Goal: Transaction & Acquisition: Purchase product/service

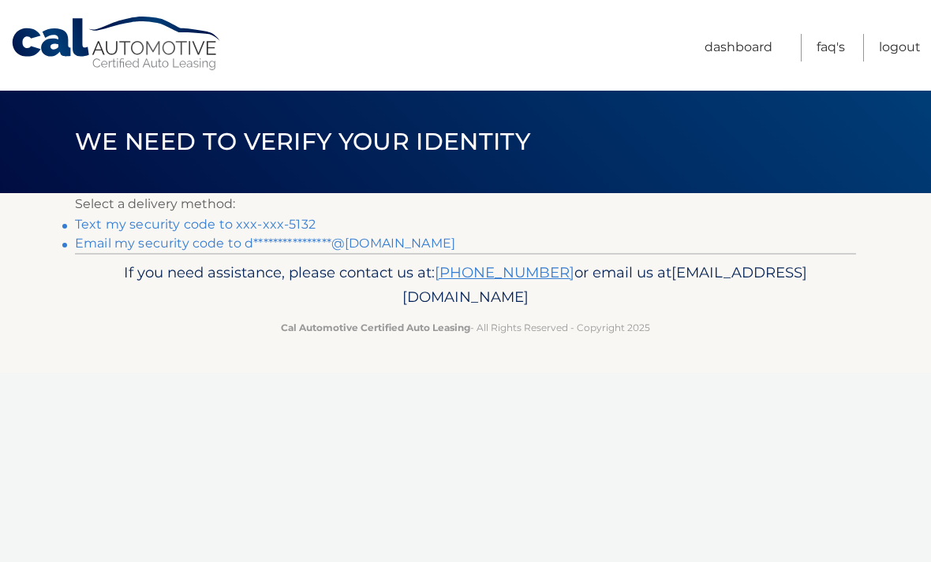
click at [117, 227] on link "Text my security code to xxx-xxx-5132" at bounding box center [195, 224] width 241 height 15
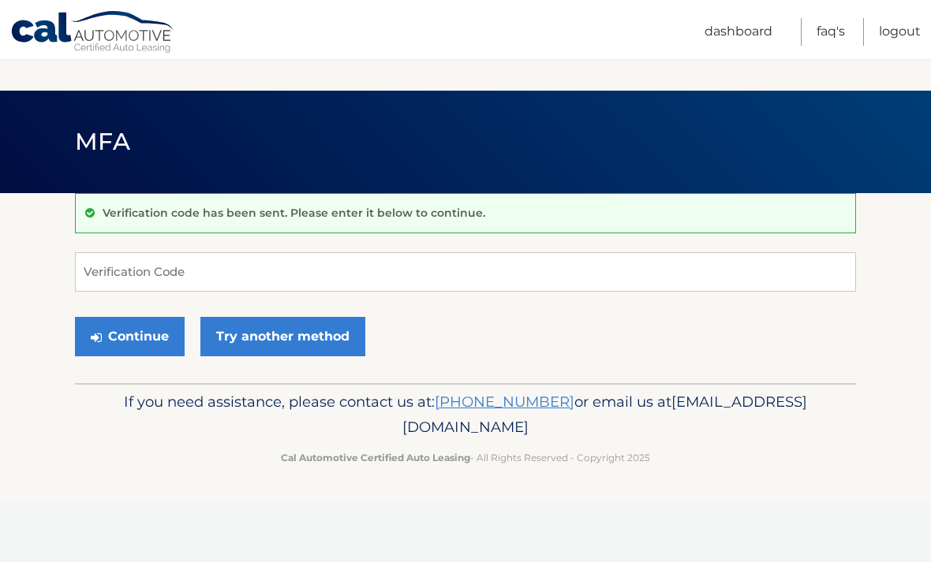
scroll to position [157, 0]
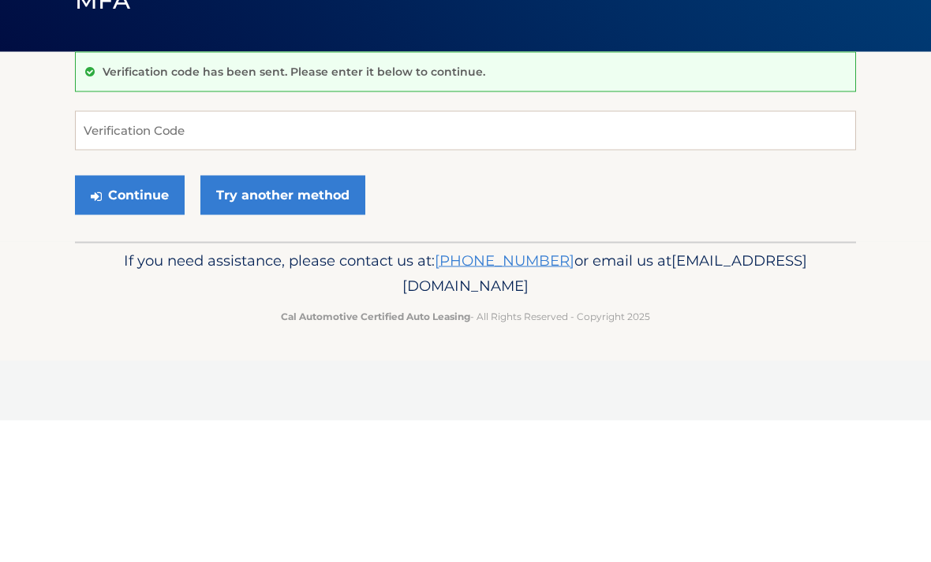
click at [126, 252] on input "Verification Code" at bounding box center [465, 271] width 781 height 39
type input "548959"
click at [129, 317] on button "Continue" at bounding box center [130, 336] width 110 height 39
click at [117, 334] on button "Continue" at bounding box center [130, 336] width 110 height 39
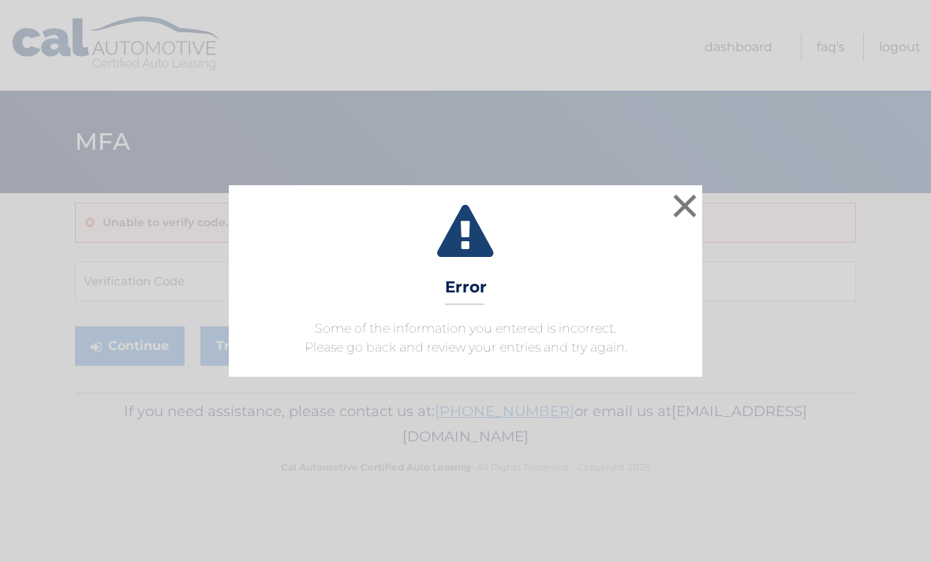
click at [684, 214] on button "×" at bounding box center [685, 206] width 32 height 32
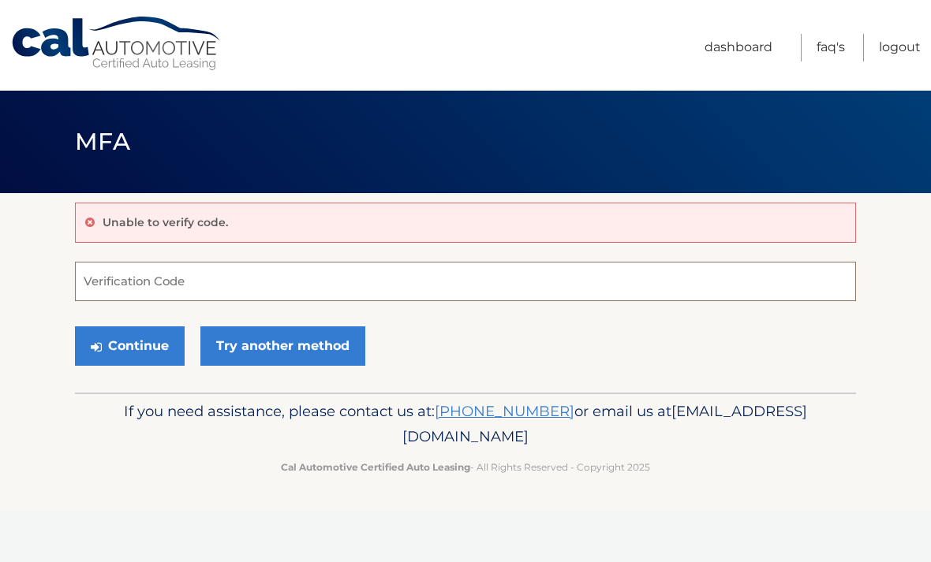
click at [117, 289] on input "Verification Code" at bounding box center [465, 281] width 781 height 39
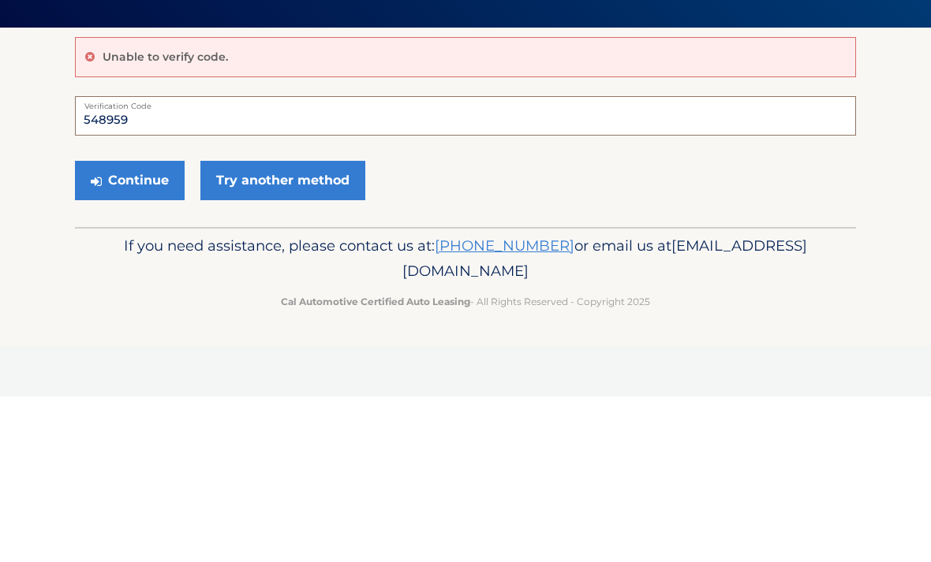
type input "548959"
click at [129, 326] on button "Continue" at bounding box center [130, 345] width 110 height 39
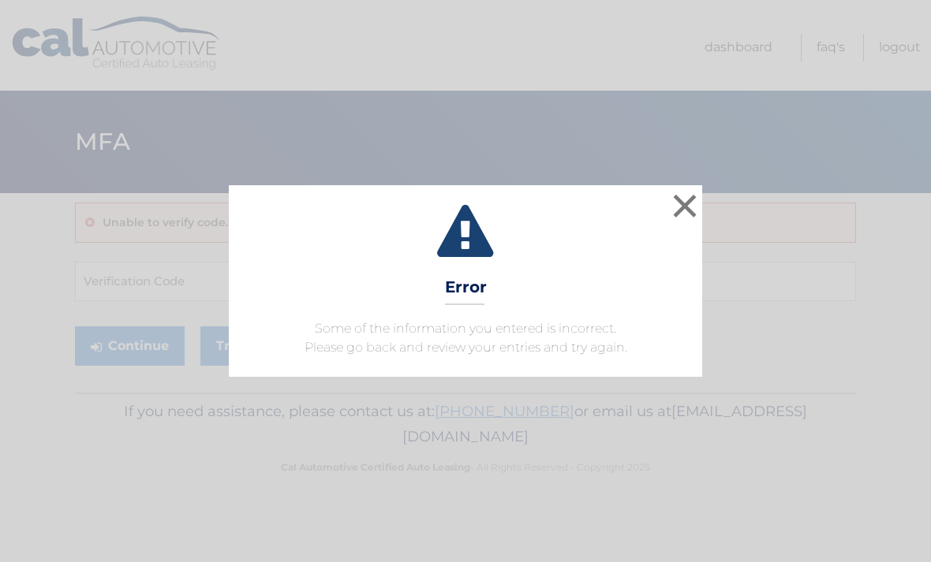
click at [685, 213] on button "×" at bounding box center [685, 206] width 32 height 32
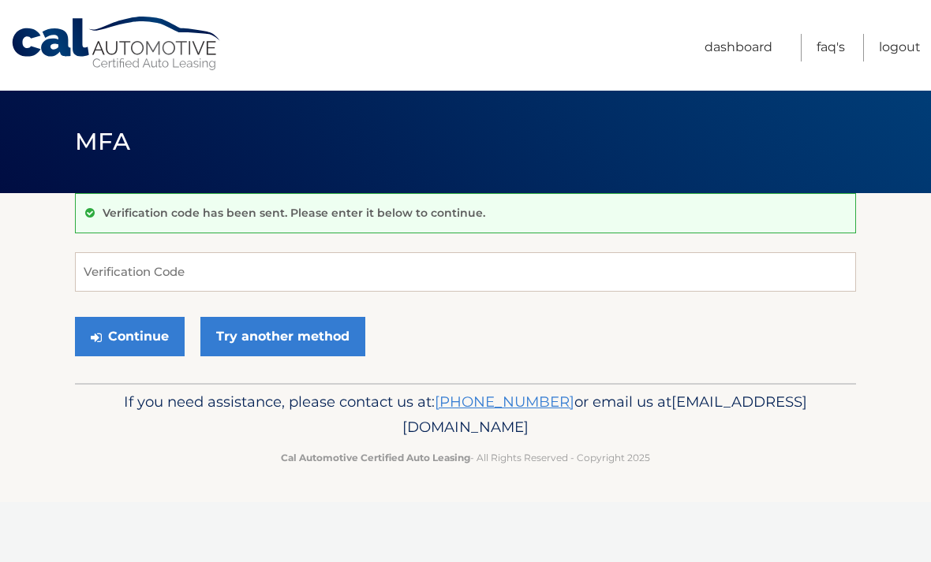
click at [115, 169] on header "MFA" at bounding box center [465, 142] width 781 height 103
click at [251, 324] on link "Try another method" at bounding box center [282, 336] width 165 height 39
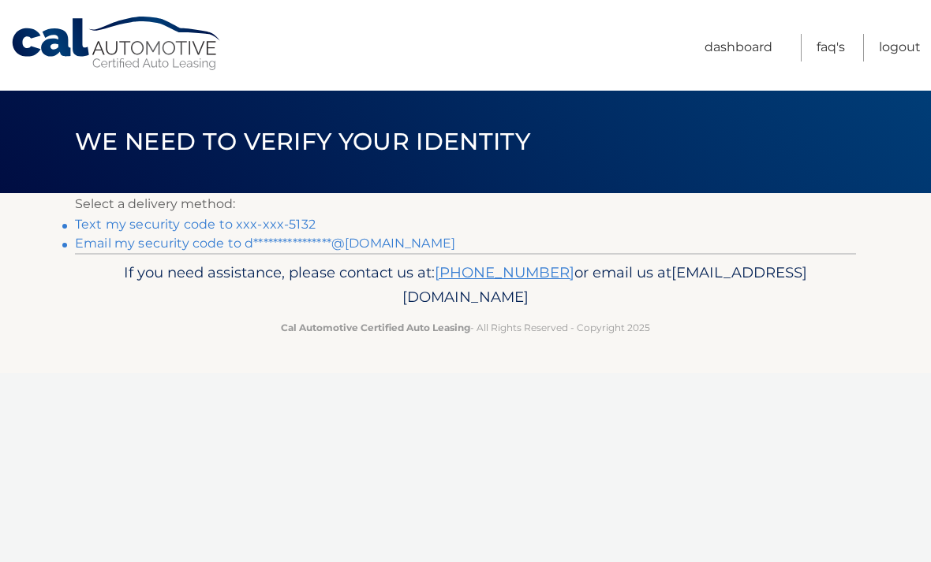
click at [149, 217] on link "Text my security code to xxx-xxx-5132" at bounding box center [195, 224] width 241 height 15
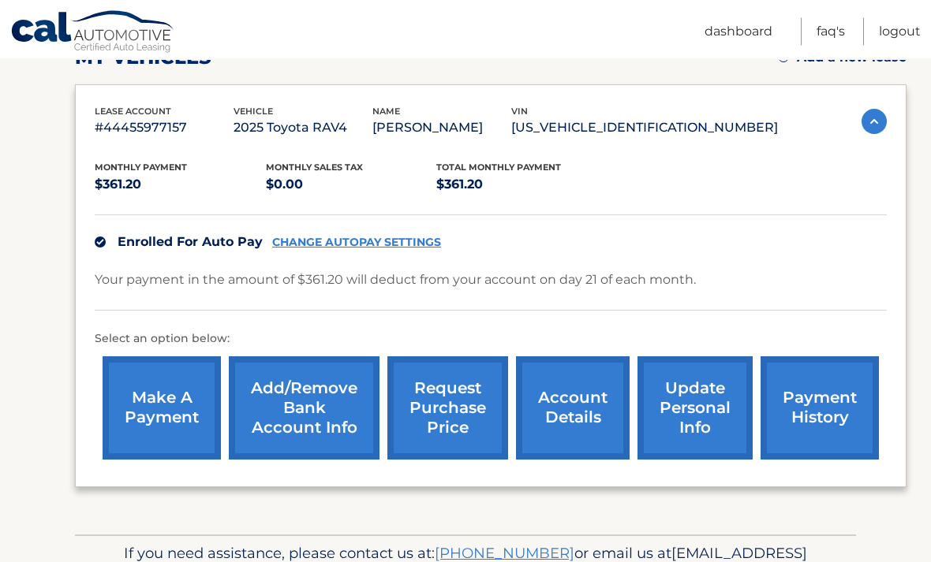
scroll to position [244, 0]
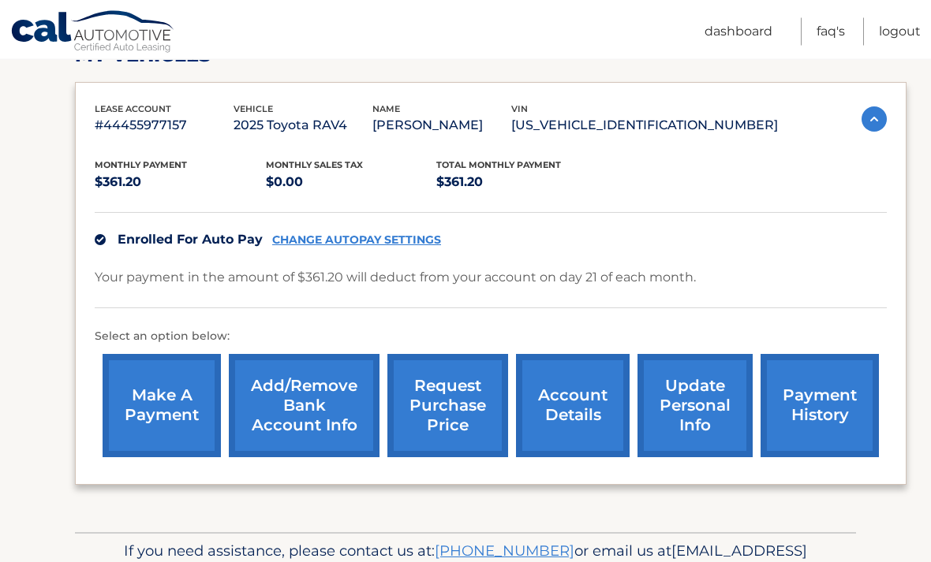
click at [165, 422] on link "make a payment" at bounding box center [162, 406] width 118 height 103
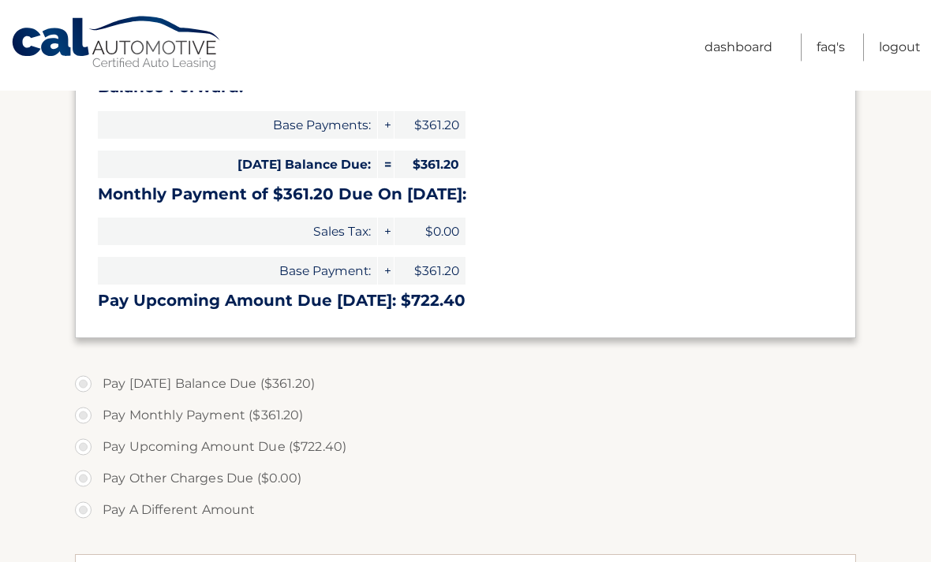
scroll to position [244, 0]
select select "NTA3ODIyZGUtYjEwZi00OWVlLTljMzAtNTQxMjIxMTYwMmZm"
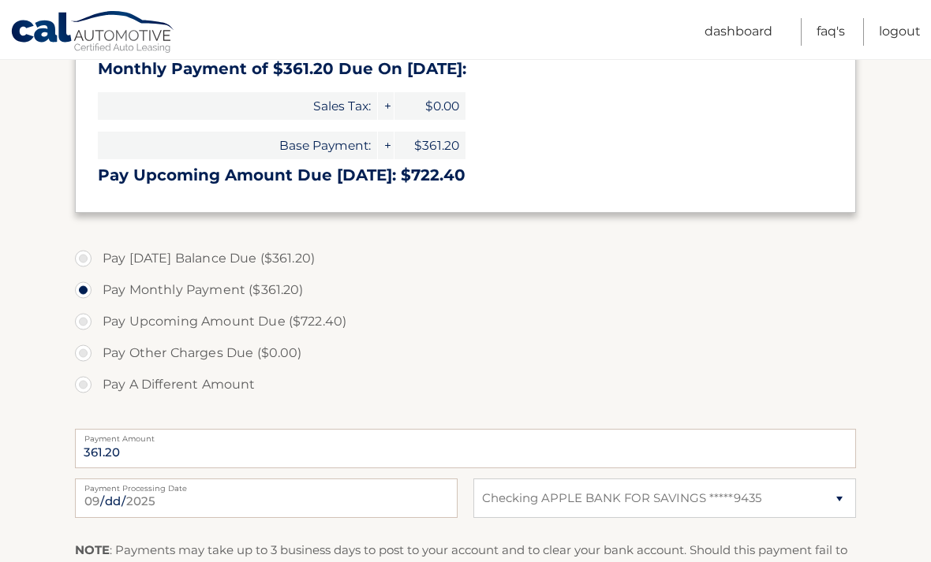
scroll to position [375, 0]
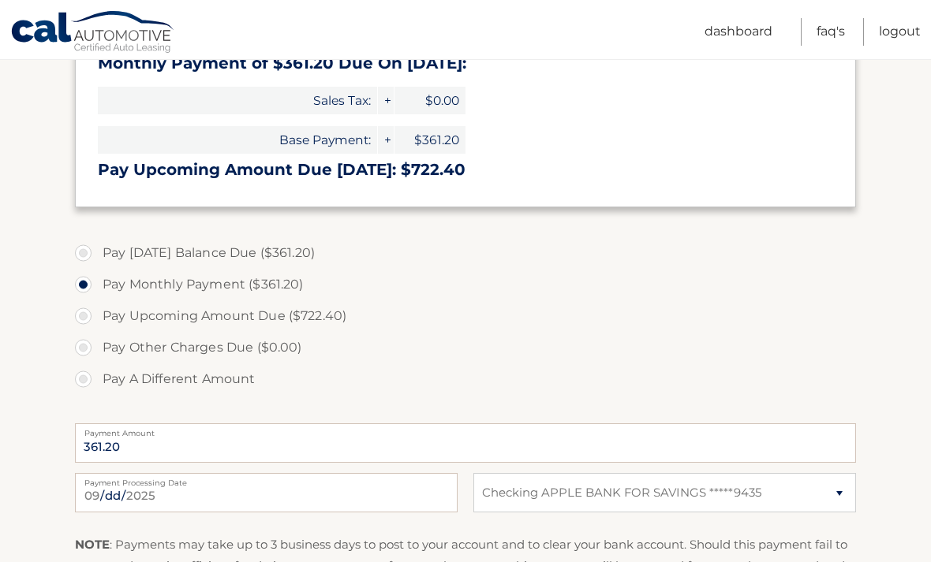
click at [81, 308] on label "Pay Upcoming Amount Due ($722.40)" at bounding box center [465, 316] width 781 height 32
click at [81, 308] on input "Pay Upcoming Amount Due ($722.40)" at bounding box center [89, 312] width 16 height 25
radio input "true"
type input "722.40"
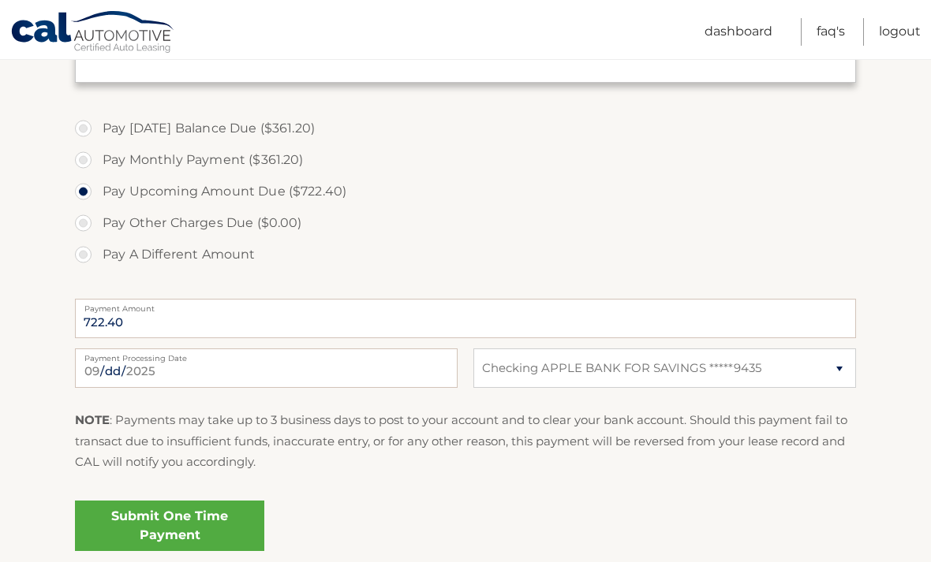
scroll to position [508, 0]
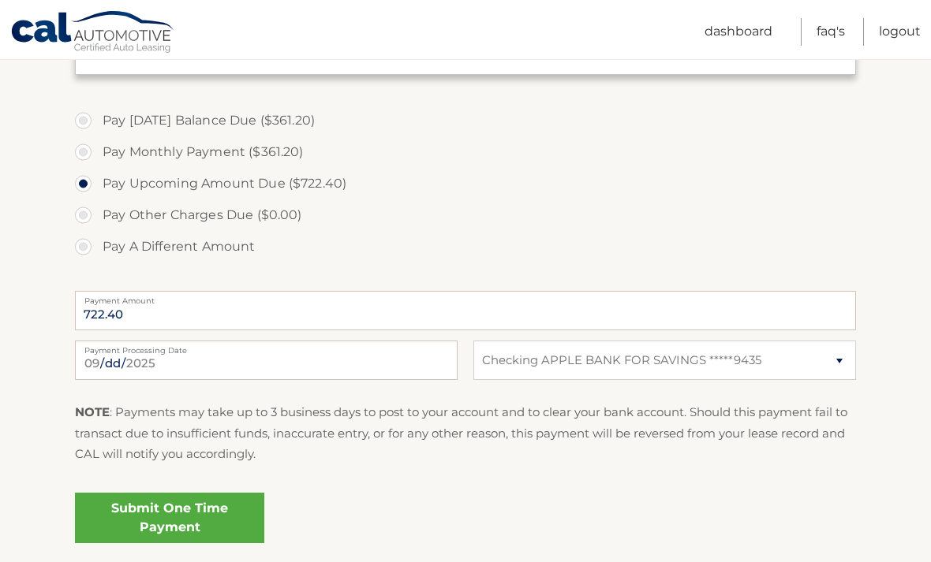
click at [218, 524] on link "Submit One Time Payment" at bounding box center [169, 518] width 189 height 50
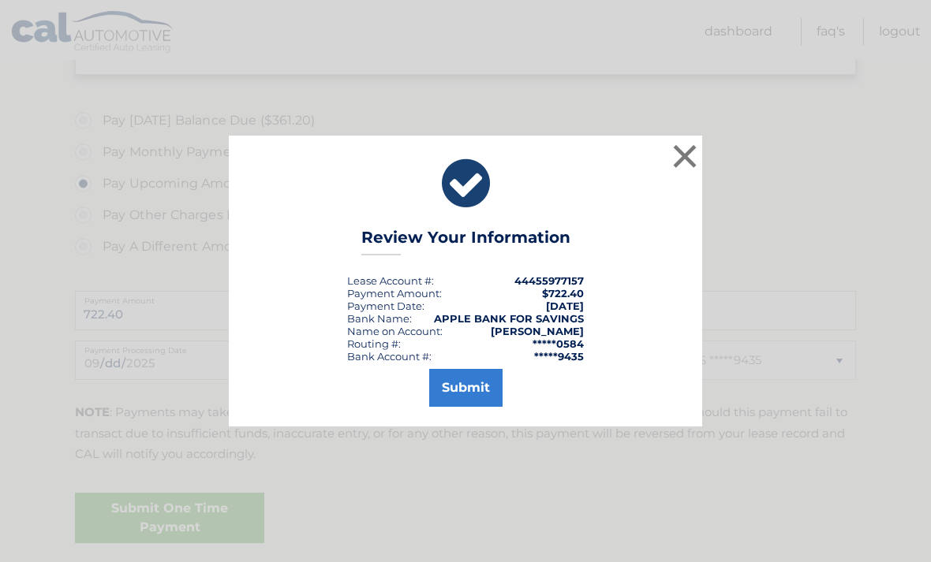
click at [484, 407] on button "Submit" at bounding box center [465, 388] width 73 height 38
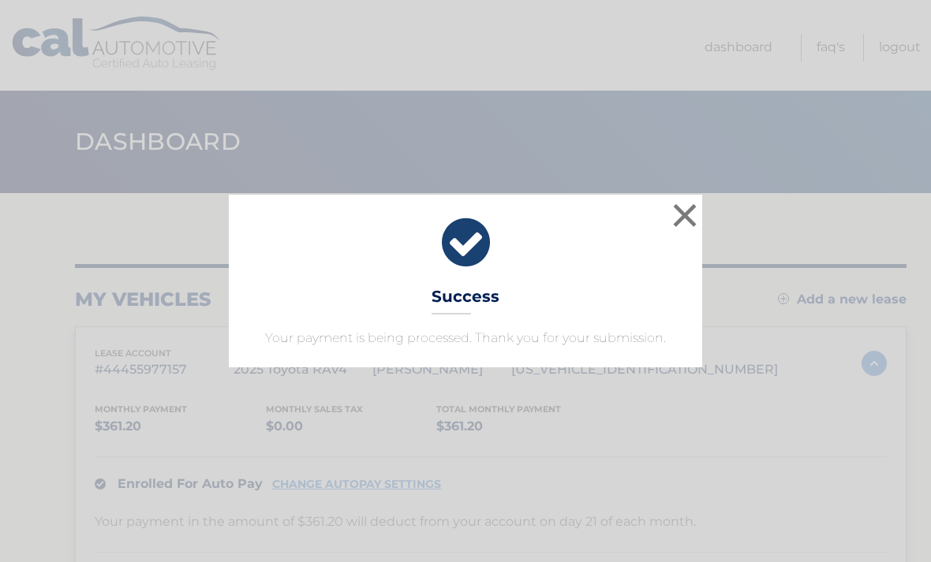
click at [680, 218] on button "×" at bounding box center [685, 216] width 32 height 32
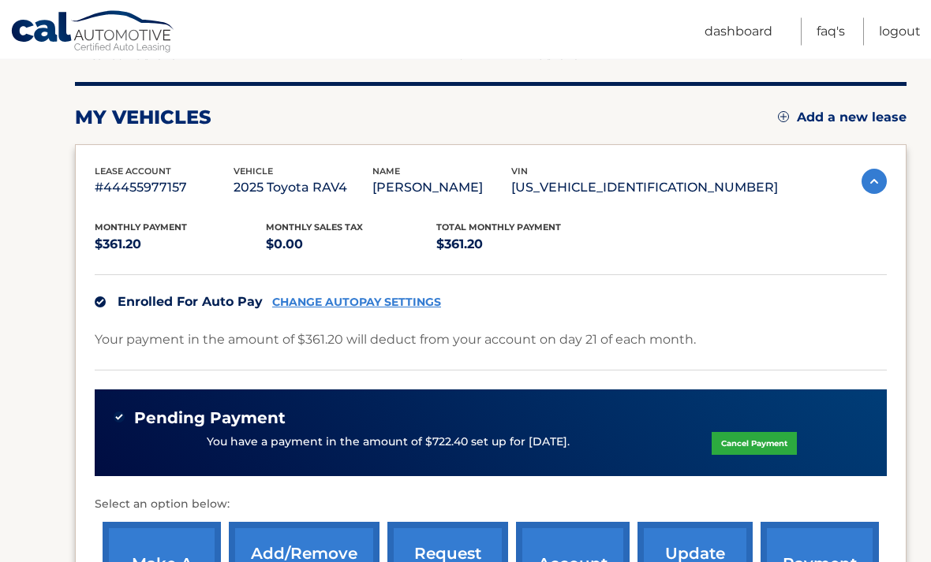
scroll to position [185, 0]
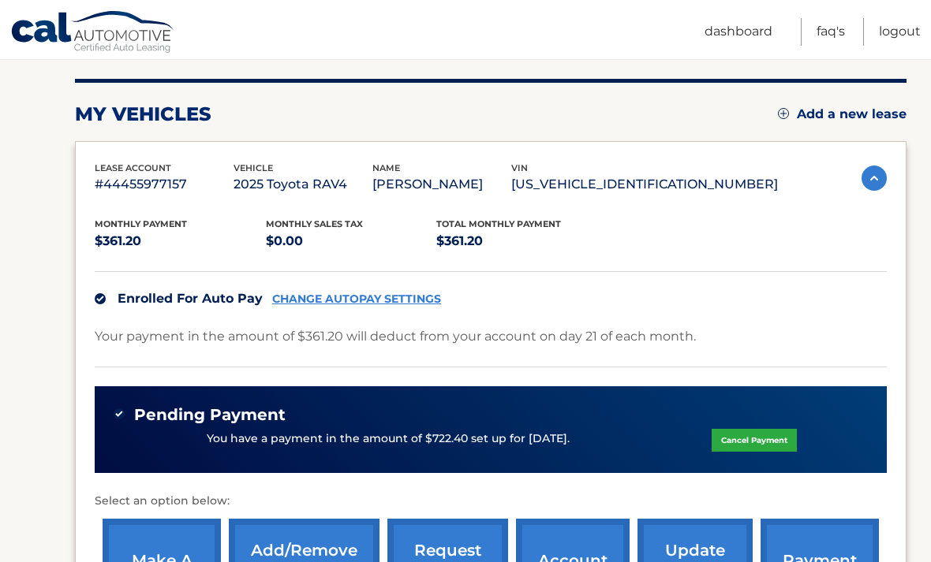
click at [872, 185] on img at bounding box center [873, 178] width 25 height 25
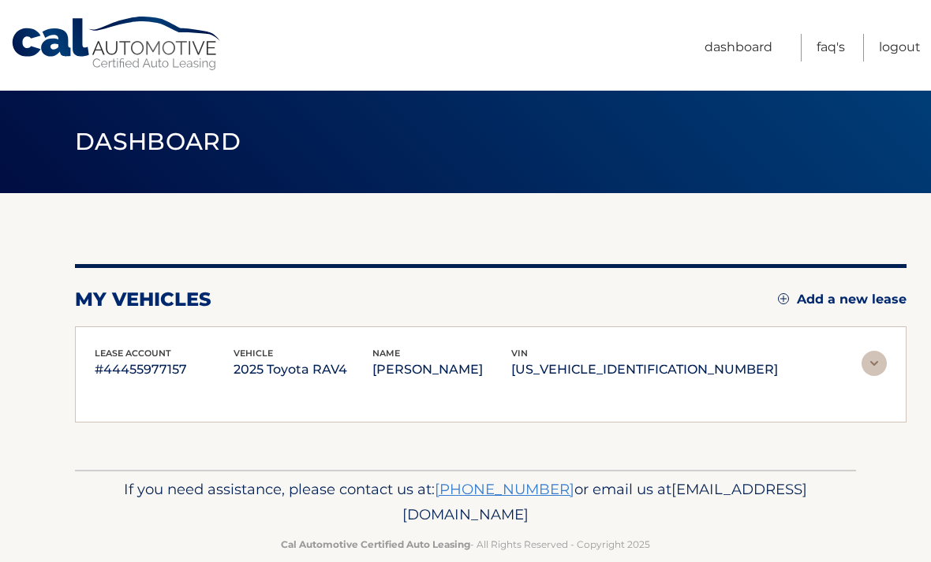
scroll to position [3, 0]
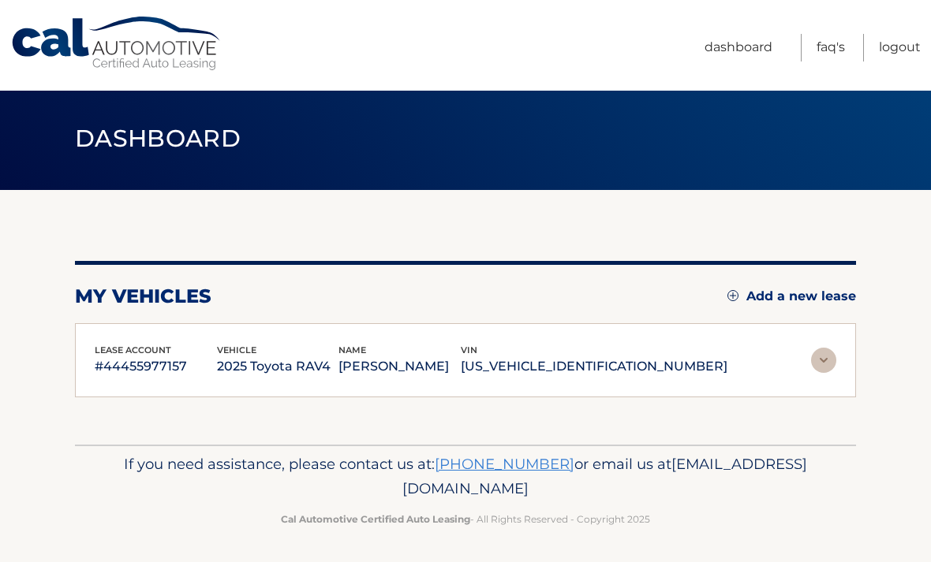
click at [817, 350] on img at bounding box center [823, 360] width 25 height 25
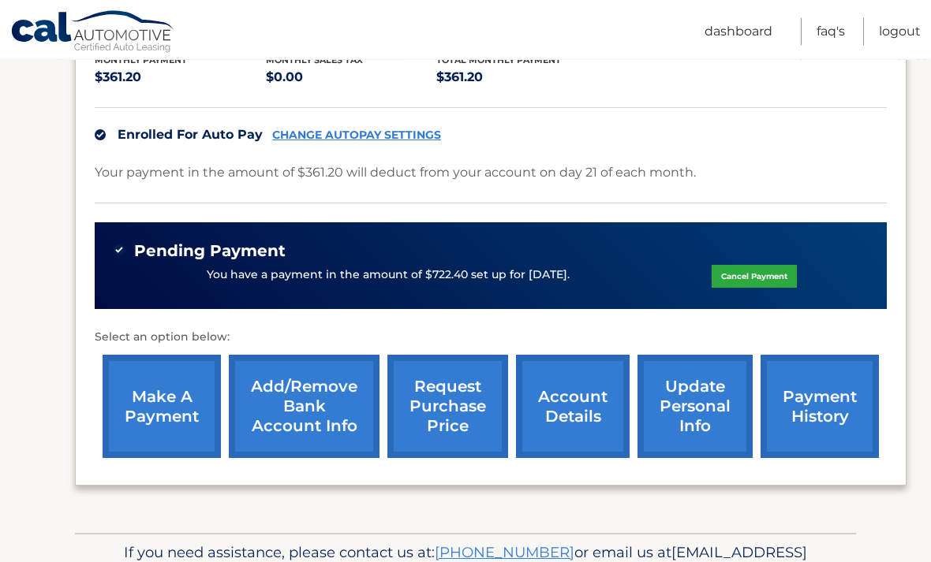
scroll to position [385, 0]
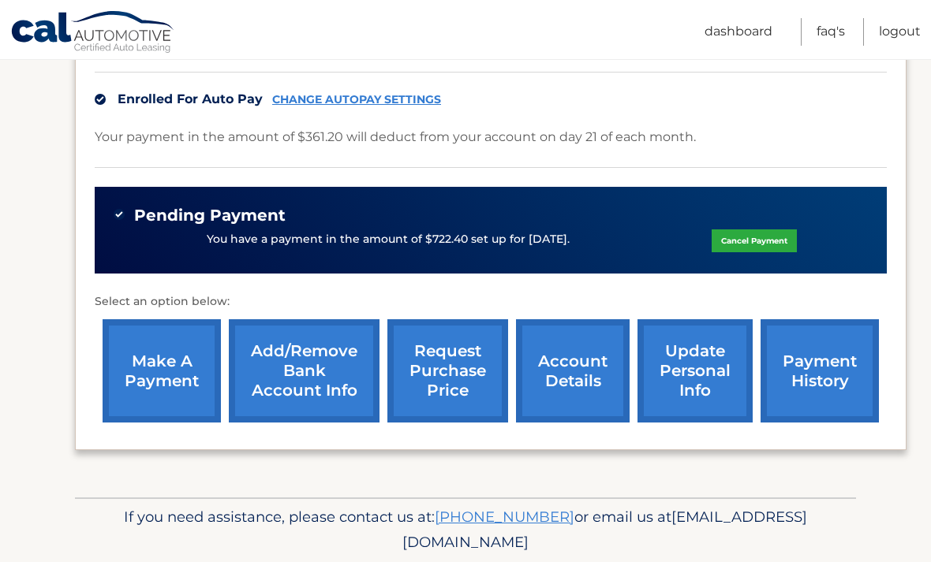
click at [699, 379] on link "update personal info" at bounding box center [694, 370] width 115 height 103
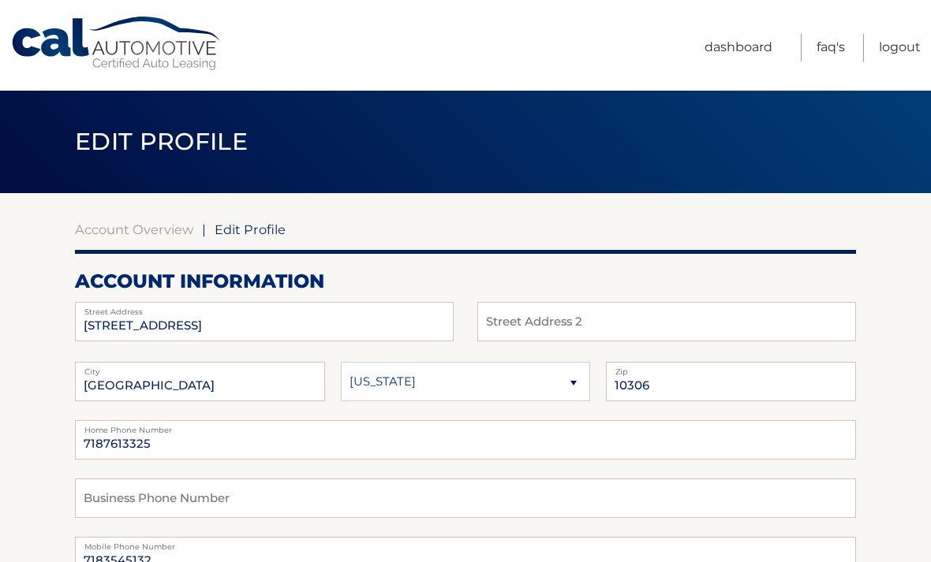
click at [730, 52] on link "Dashboard" at bounding box center [738, 48] width 68 height 28
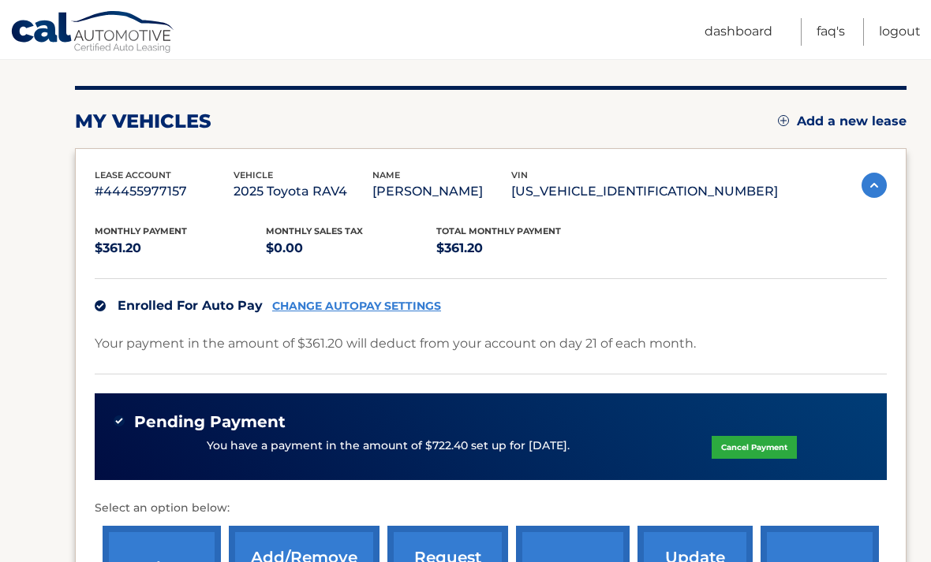
scroll to position [148, 0]
